Goal: Check status: Check status

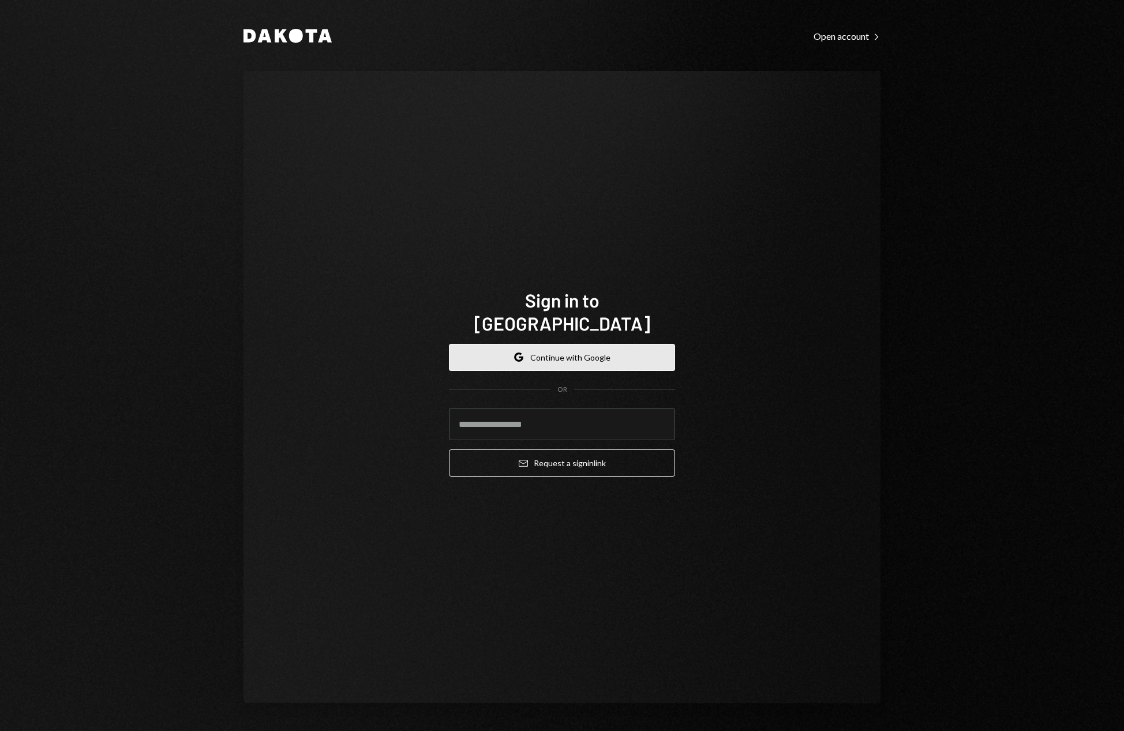
click at [567, 345] on button "Google Continue with Google" at bounding box center [562, 357] width 226 height 27
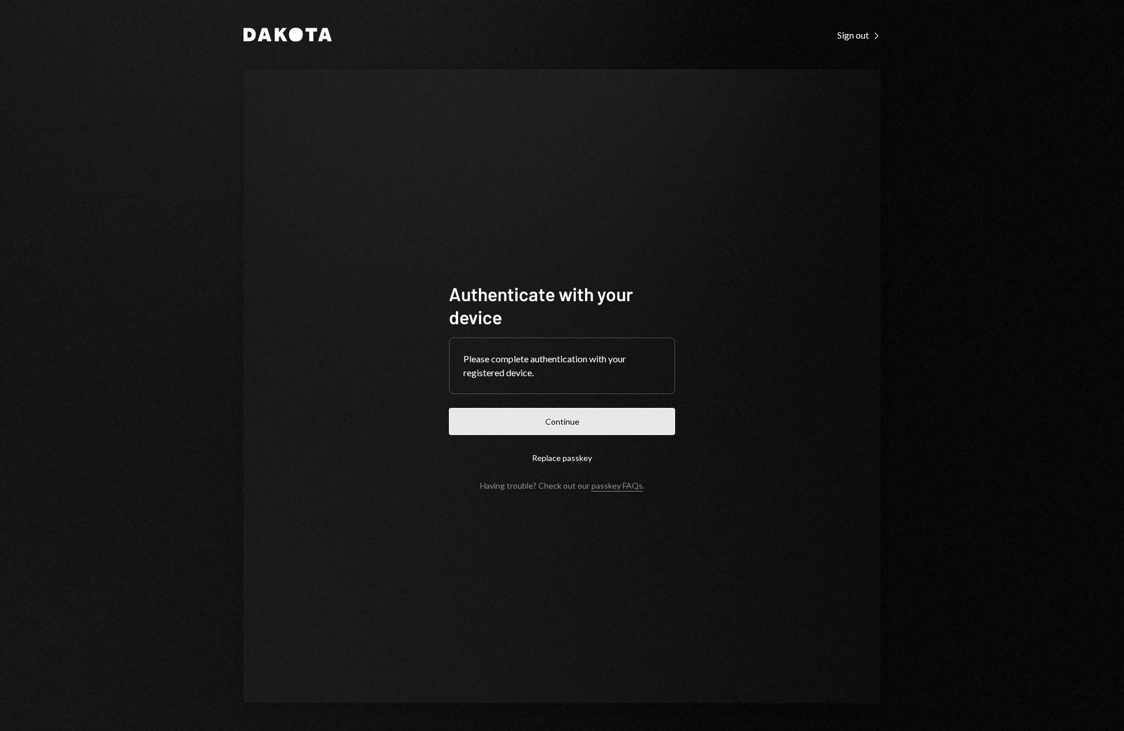
click at [561, 416] on button "Continue" at bounding box center [562, 421] width 226 height 27
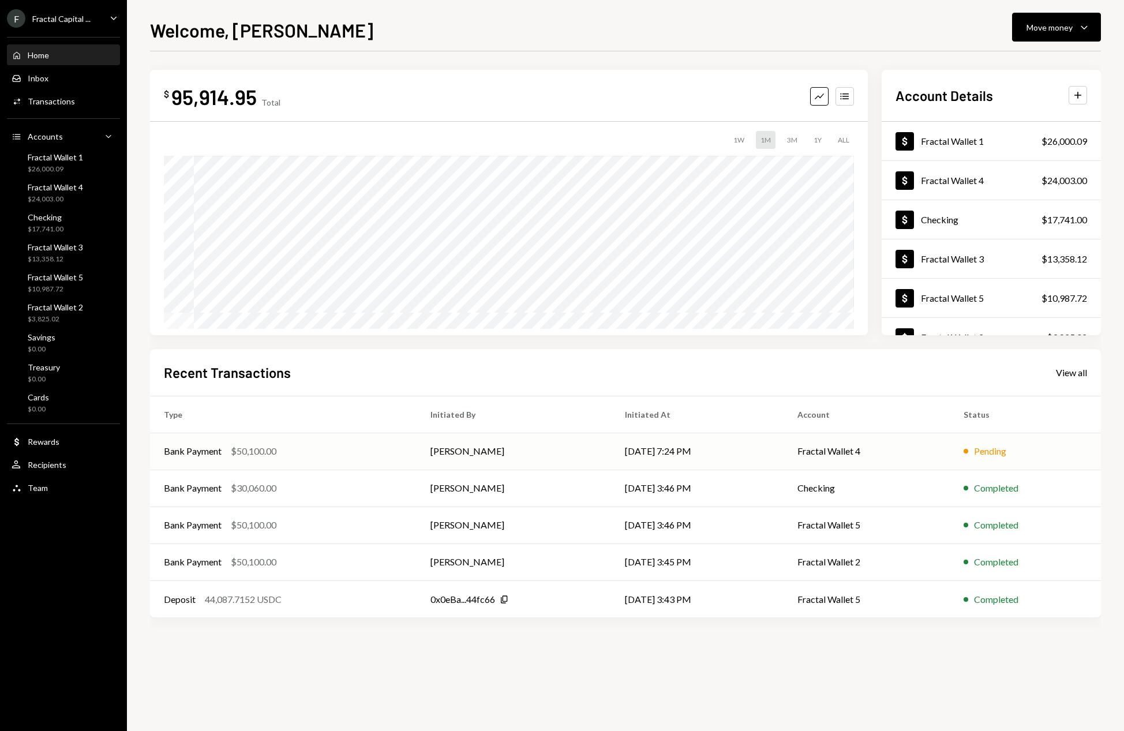
click at [674, 450] on td "[DATE] 7:24 PM" at bounding box center [697, 451] width 173 height 37
